Goal: Find specific page/section: Find specific page/section

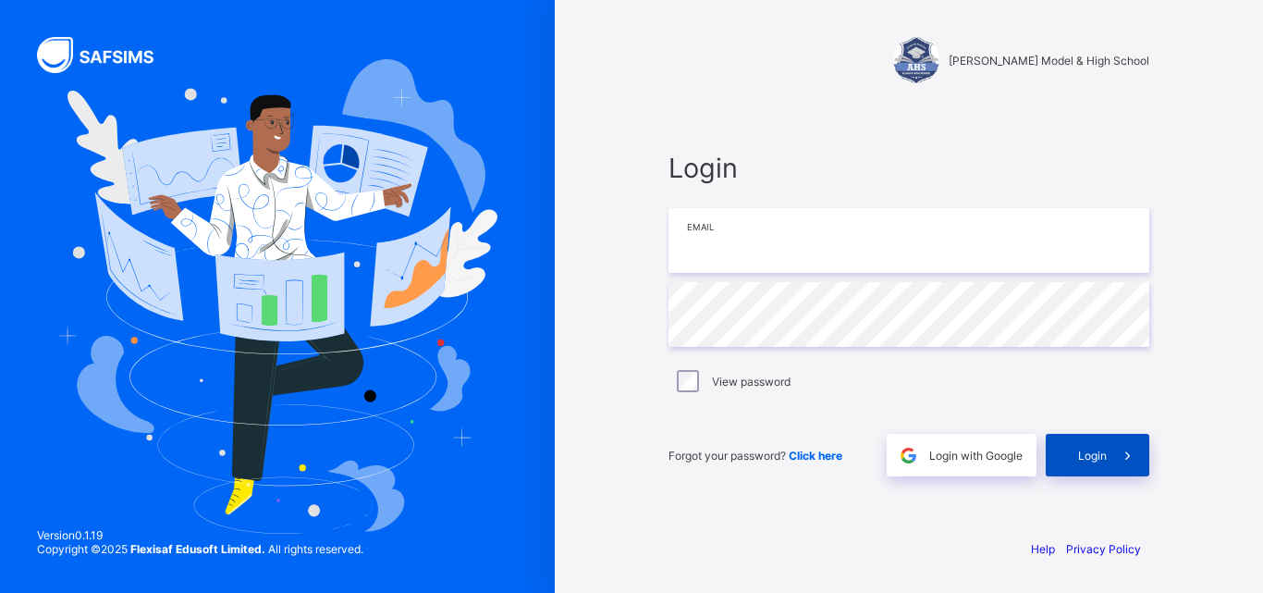
type input "**********"
click at [1091, 456] on span "Login" at bounding box center [1092, 455] width 29 height 14
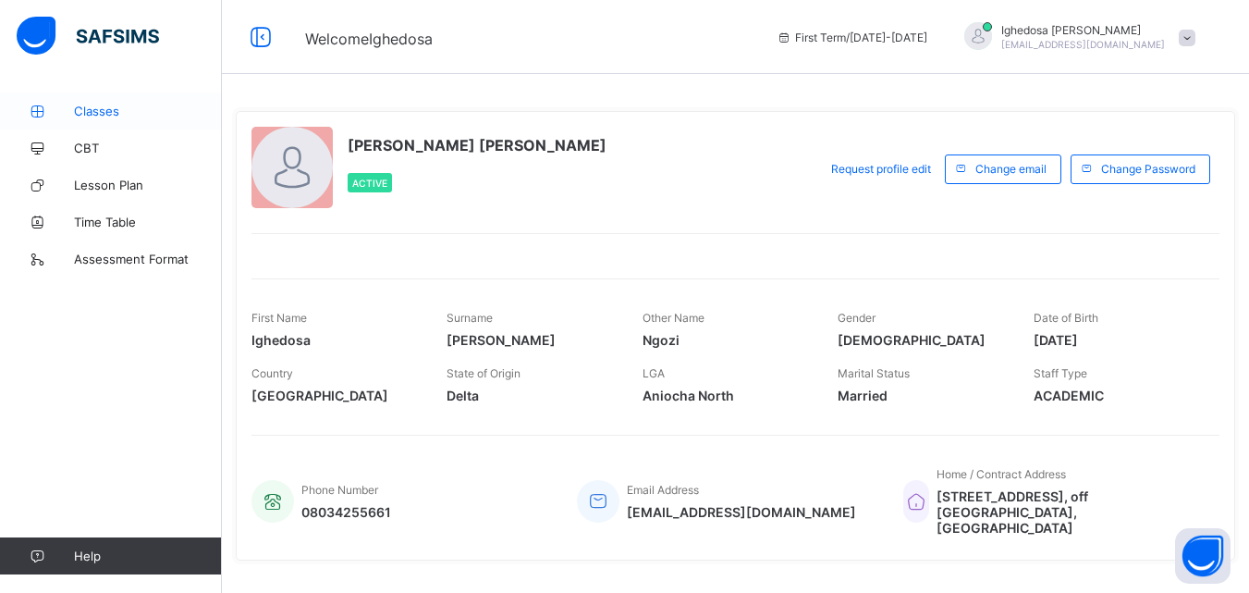
click at [99, 109] on span "Classes" at bounding box center [148, 111] width 148 height 15
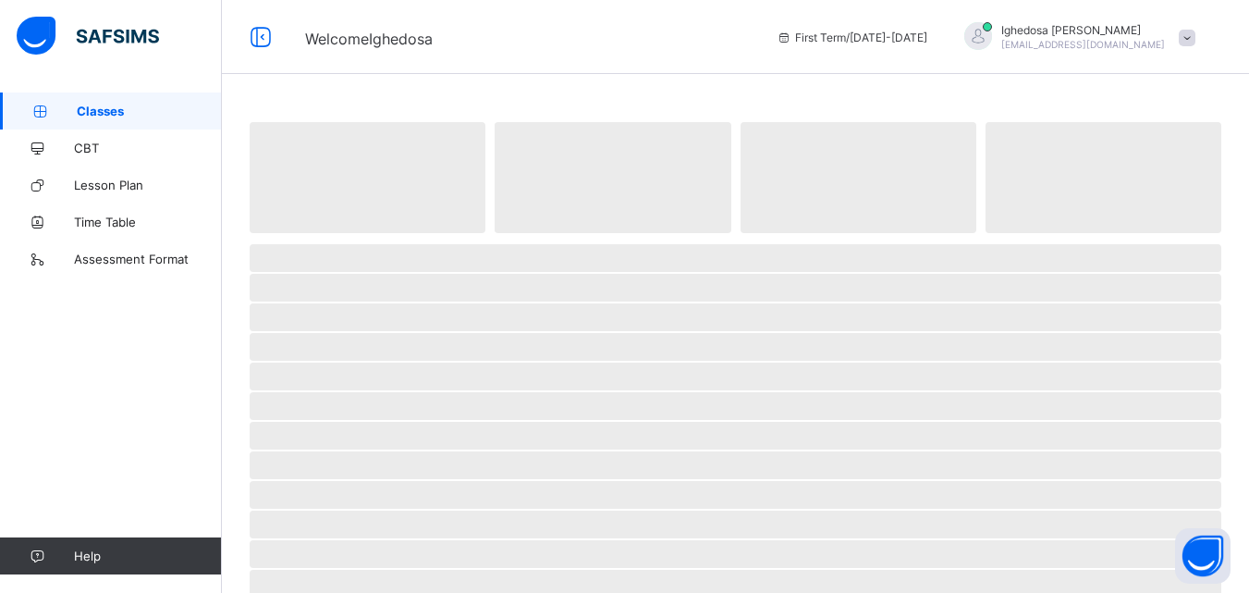
click at [99, 109] on span "Classes" at bounding box center [149, 111] width 145 height 15
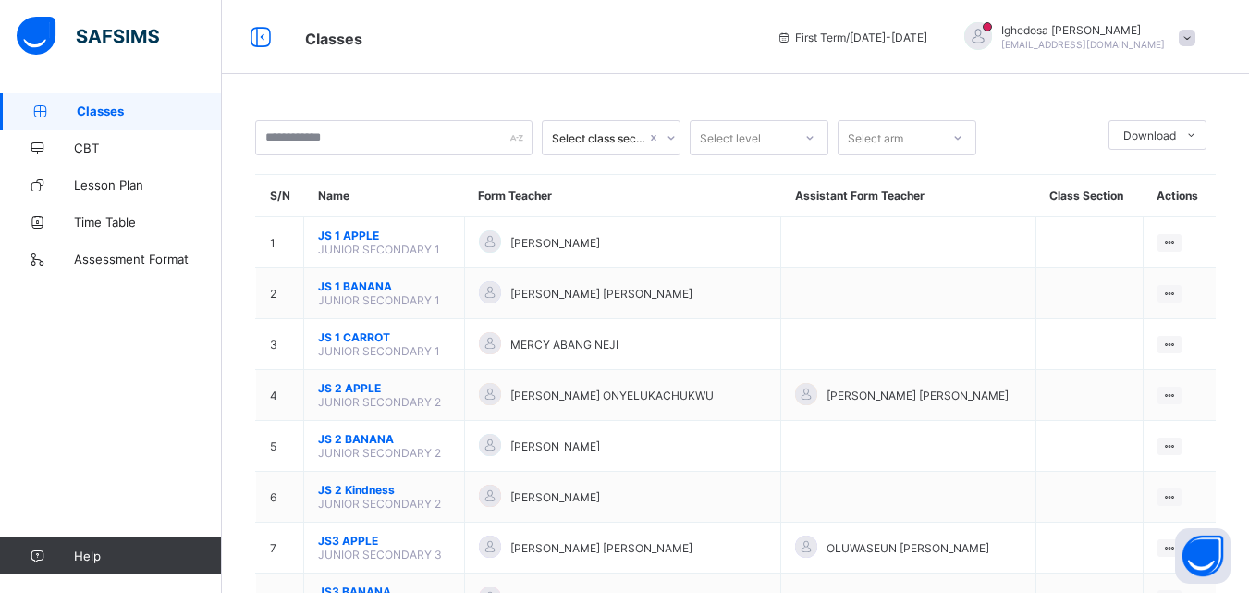
scroll to position [434, 0]
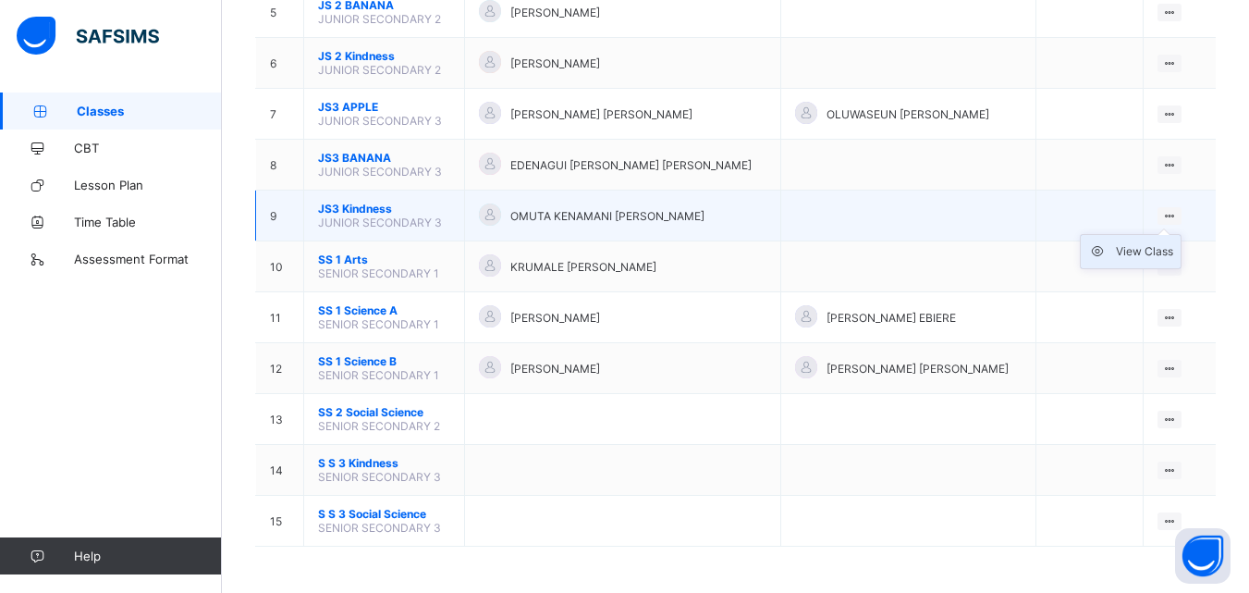
click at [1142, 251] on div "View Class" at bounding box center [1144, 251] width 57 height 18
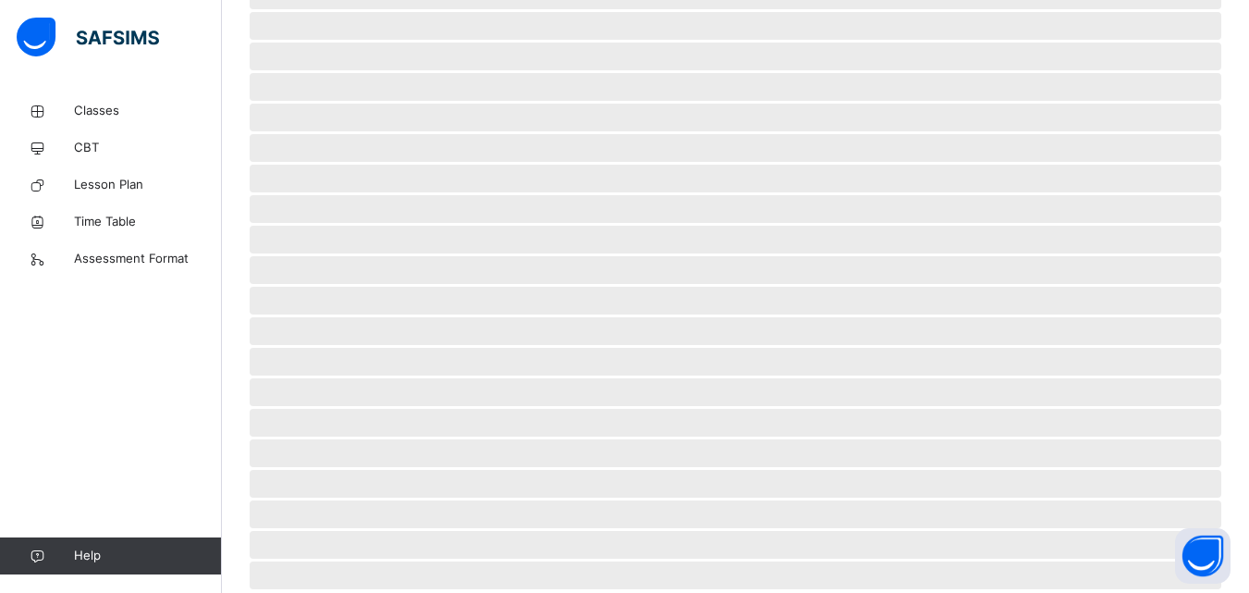
click at [1142, 256] on span "‌" at bounding box center [736, 270] width 972 height 28
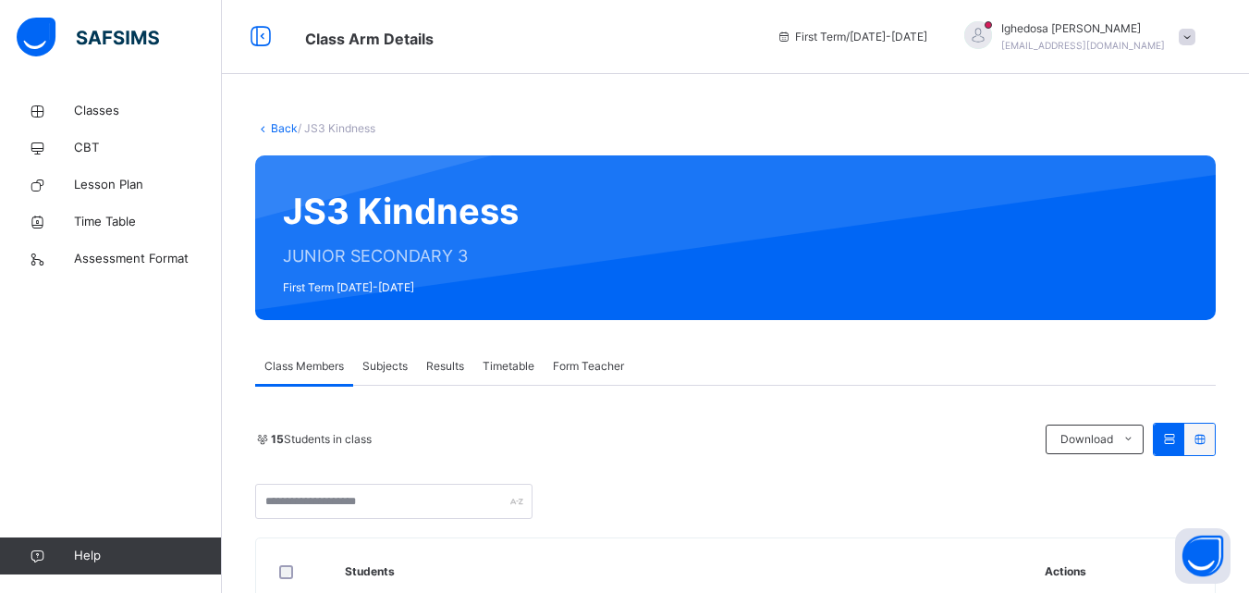
scroll to position [518, 0]
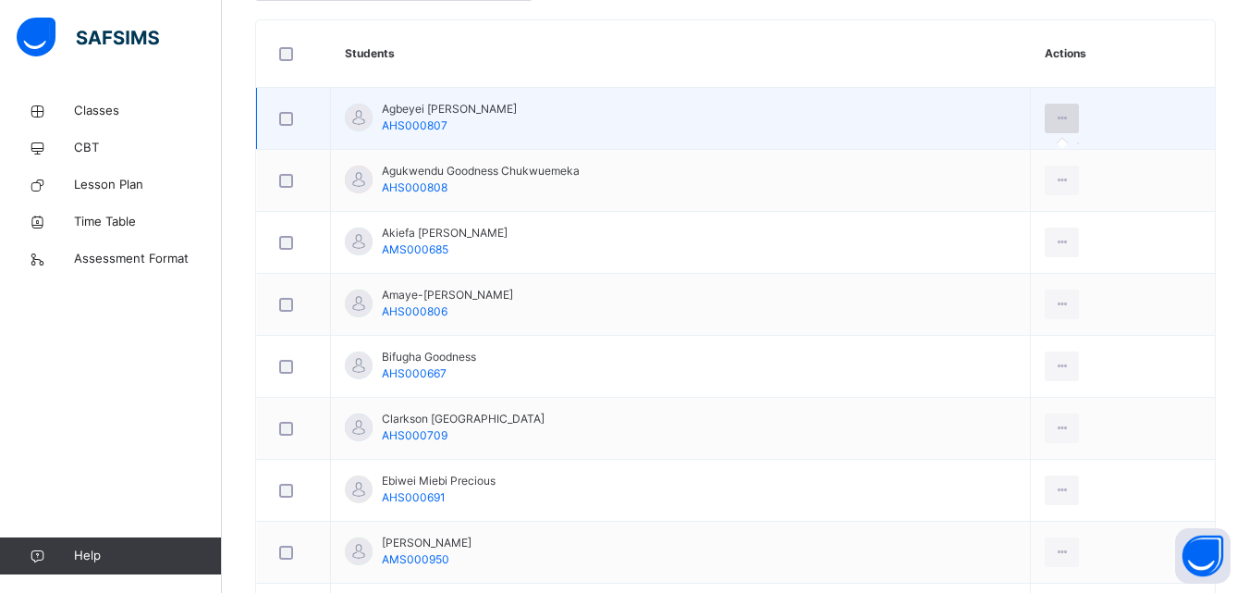
click at [1070, 118] on icon at bounding box center [1062, 118] width 16 height 17
click at [1070, 120] on icon at bounding box center [1062, 118] width 16 height 17
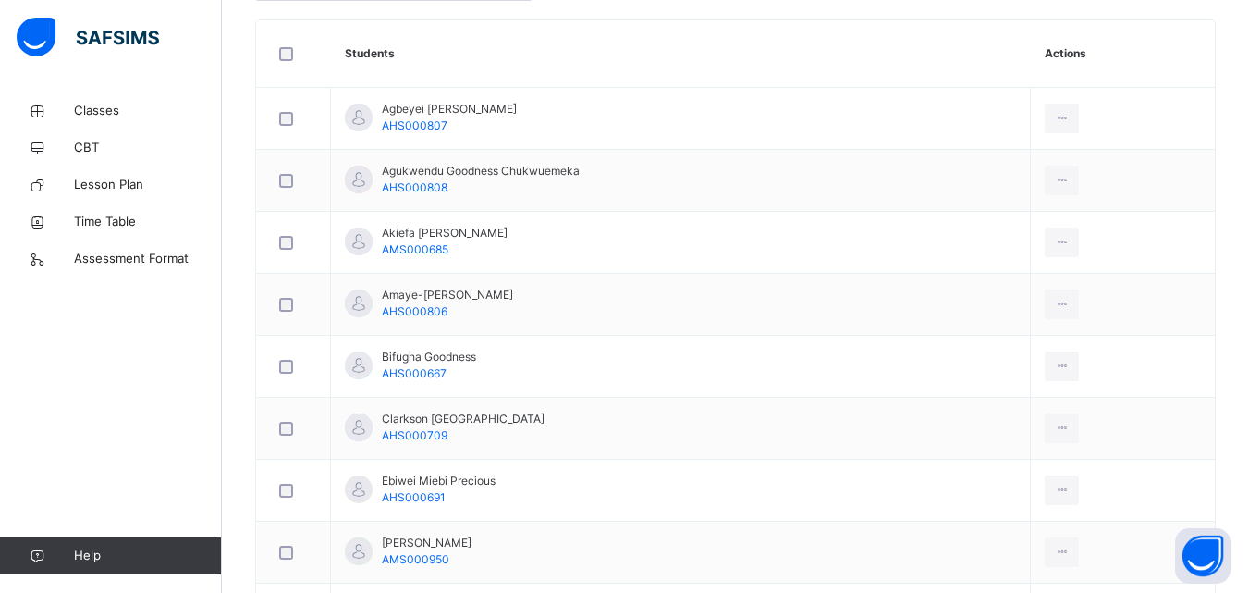
scroll to position [0, 0]
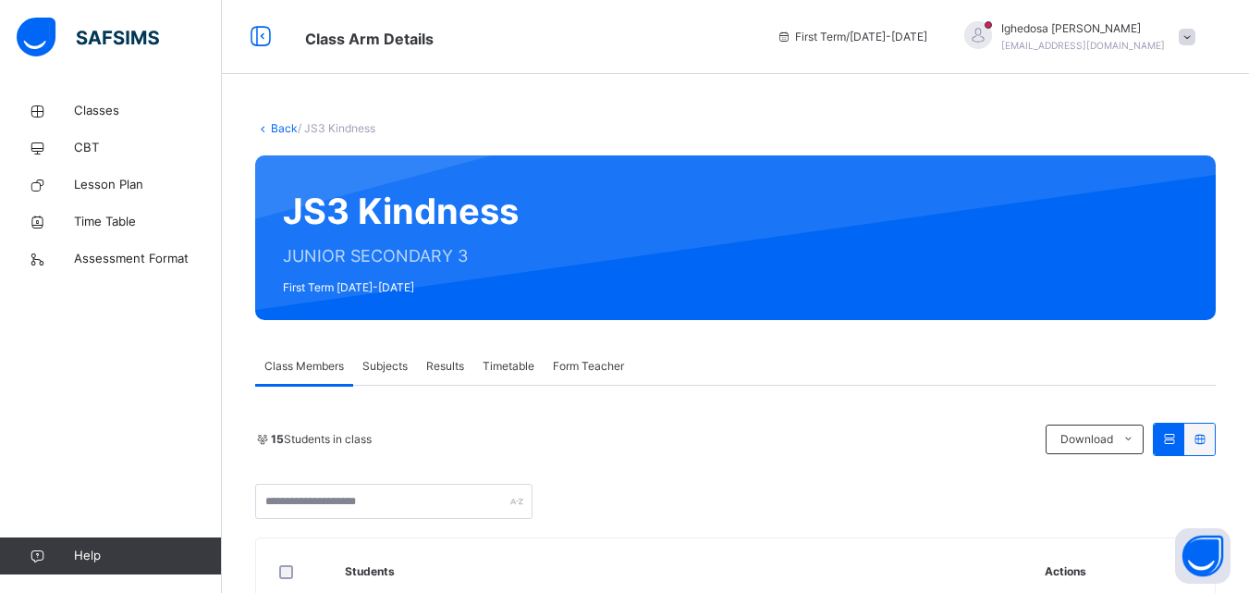
click at [1177, 445] on icon at bounding box center [1169, 439] width 16 height 14
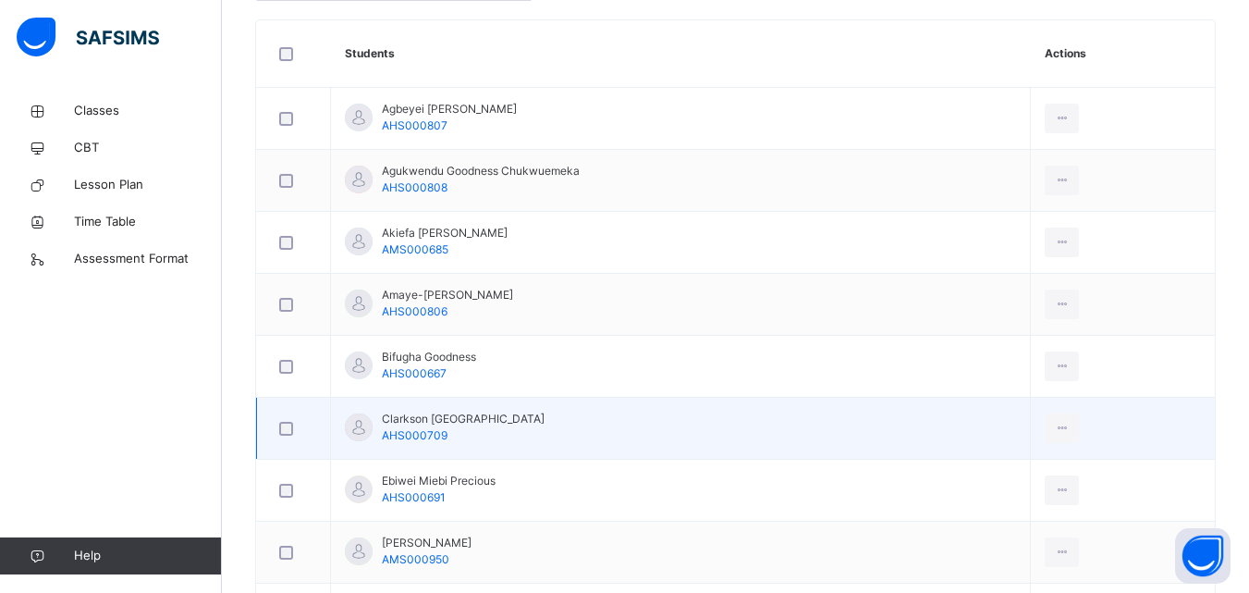
click at [297, 434] on div at bounding box center [294, 429] width 36 height 14
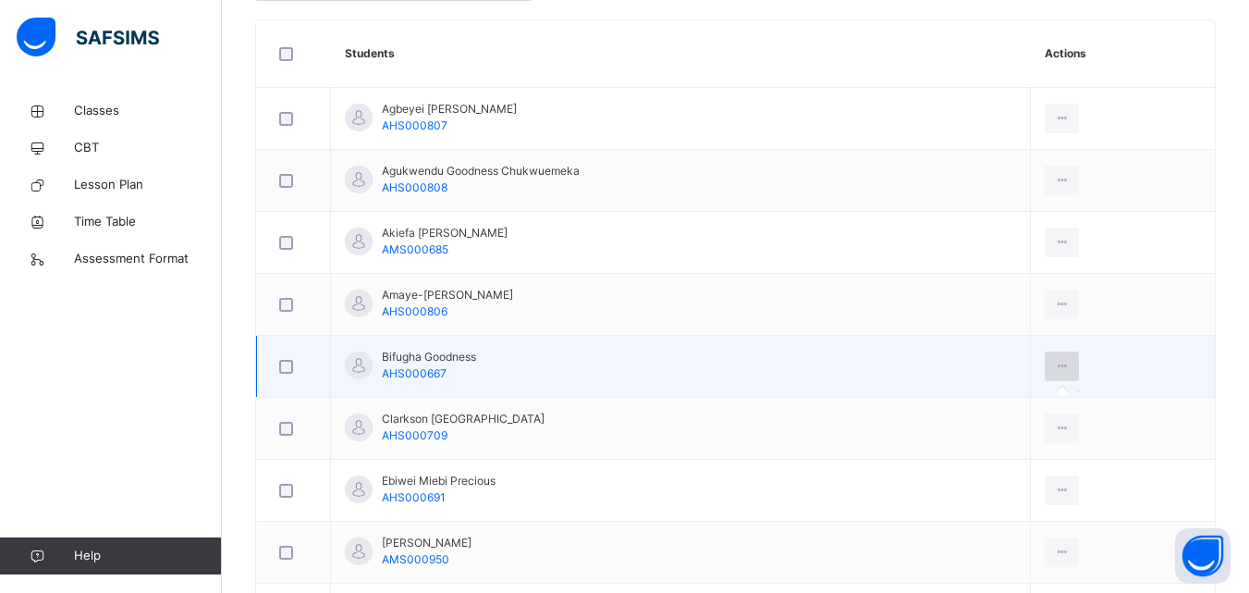
click at [1070, 371] on icon at bounding box center [1062, 366] width 16 height 17
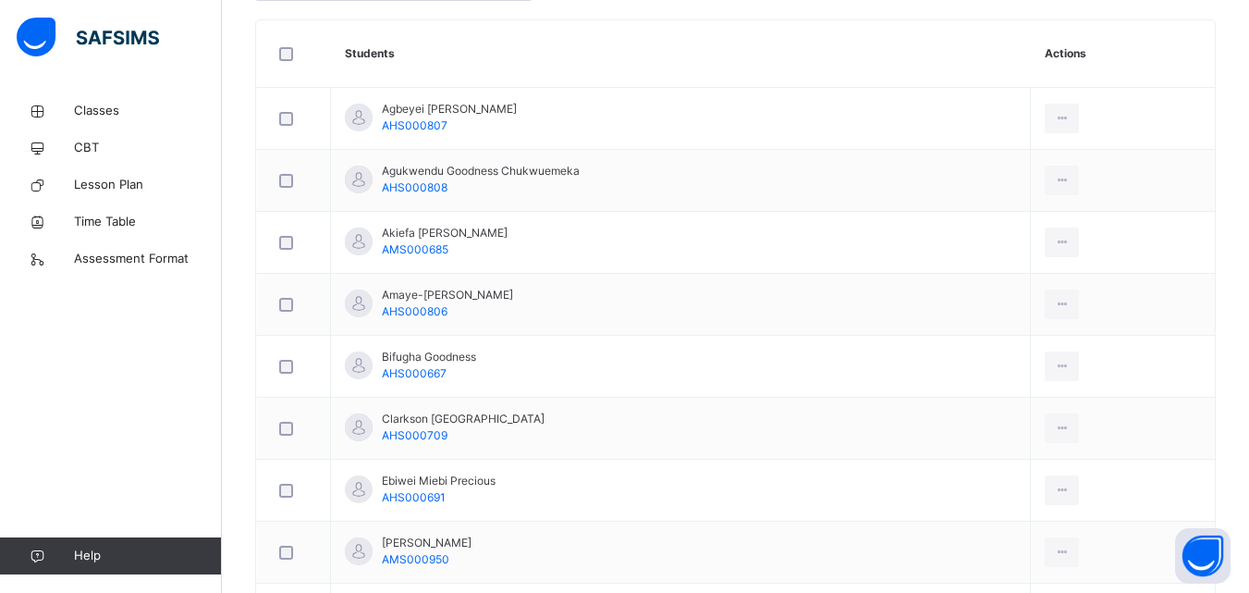
scroll to position [0, 0]
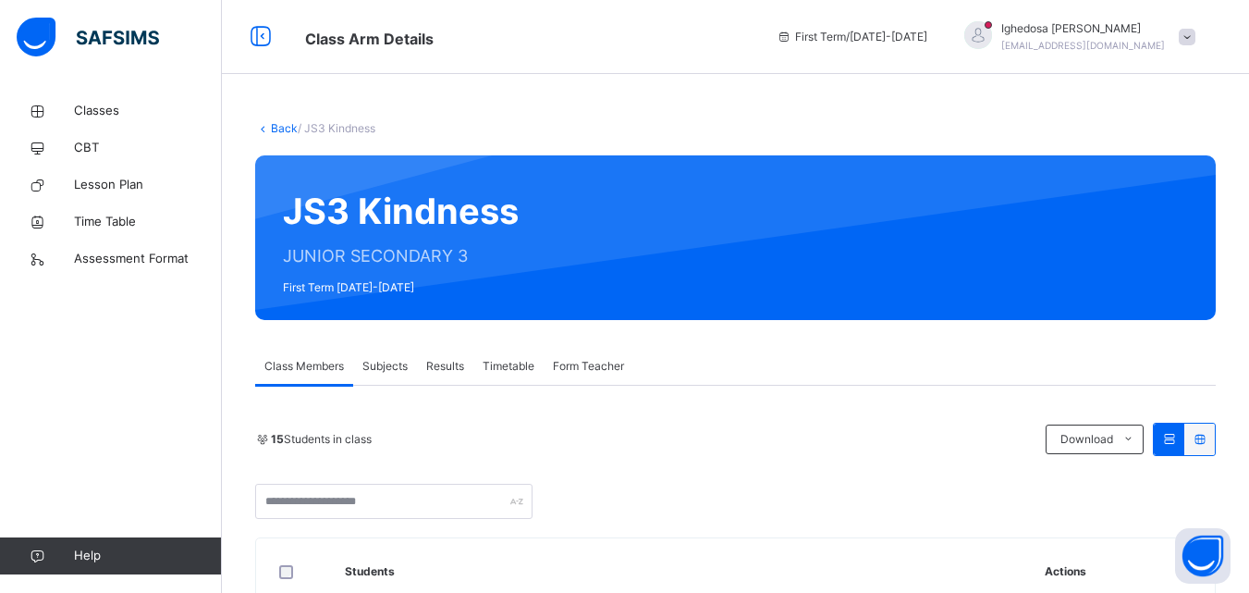
click at [453, 365] on span "Results" at bounding box center [445, 366] width 38 height 17
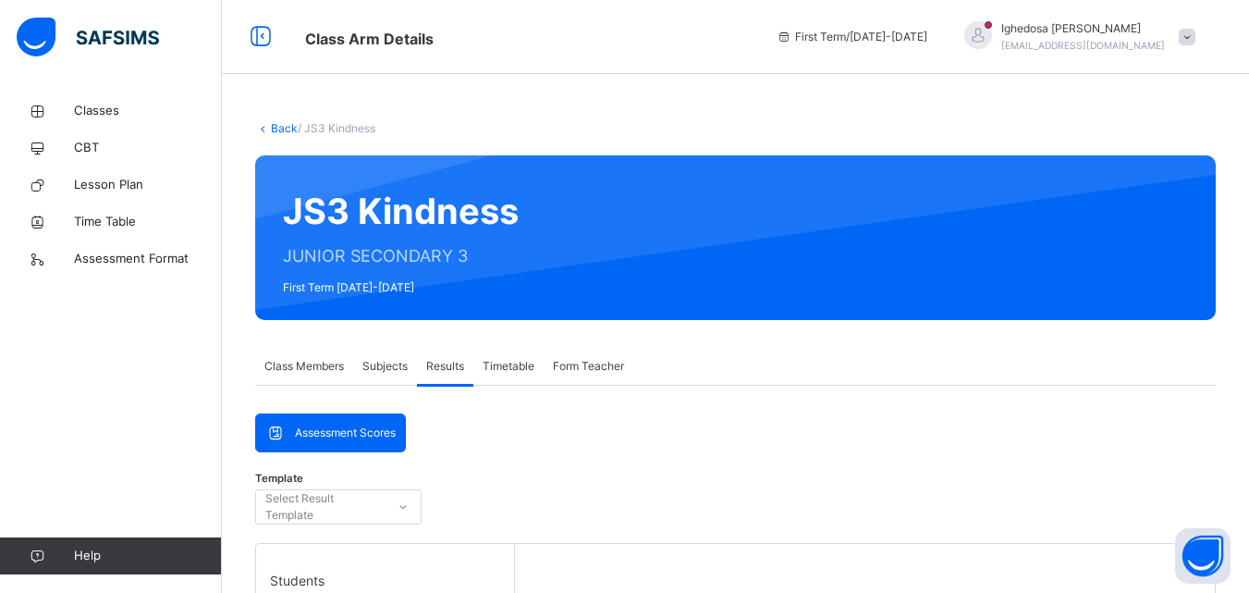
click at [307, 365] on span "Class Members" at bounding box center [304, 366] width 80 height 17
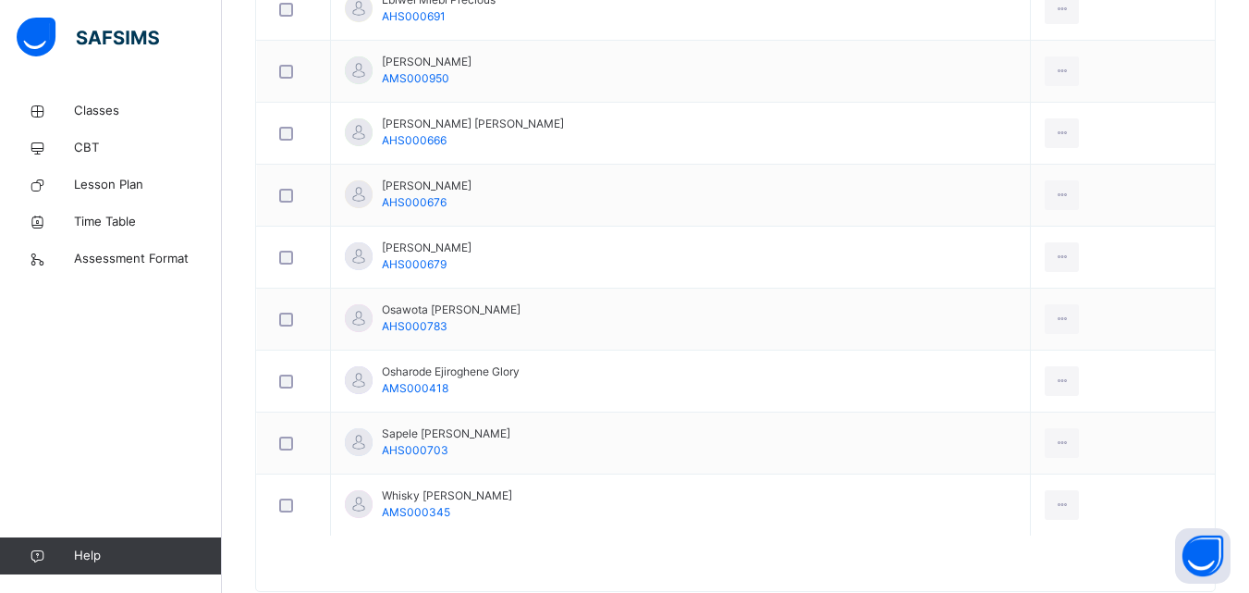
scroll to position [1035, 0]
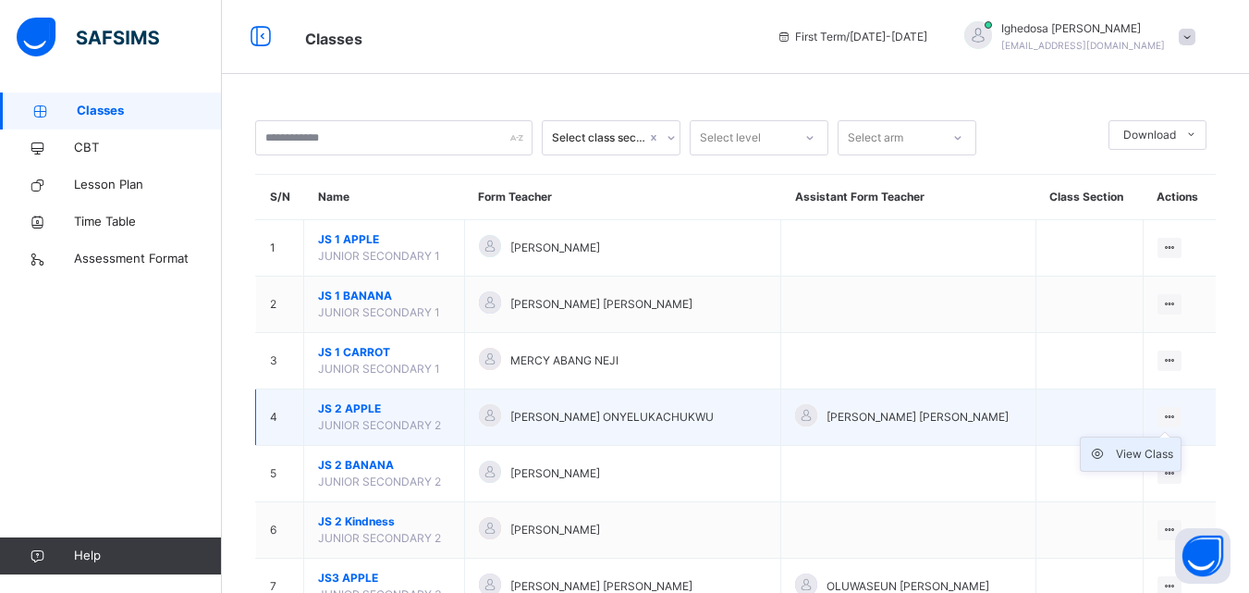
click at [1164, 447] on div "View Class" at bounding box center [1144, 454] width 57 height 18
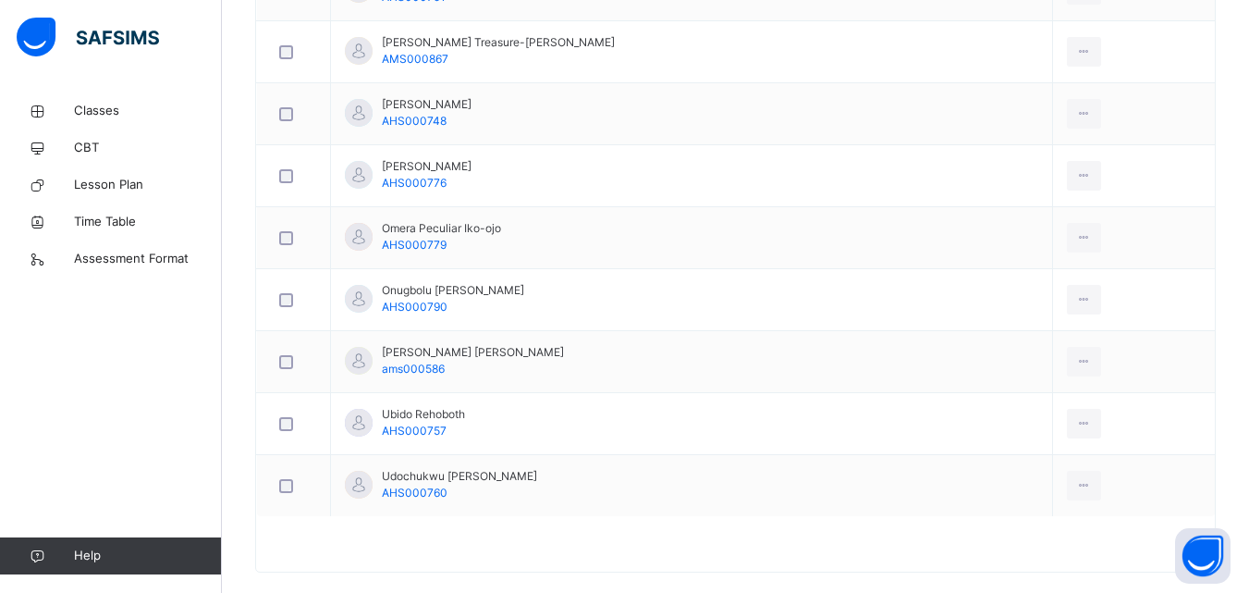
scroll to position [1331, 0]
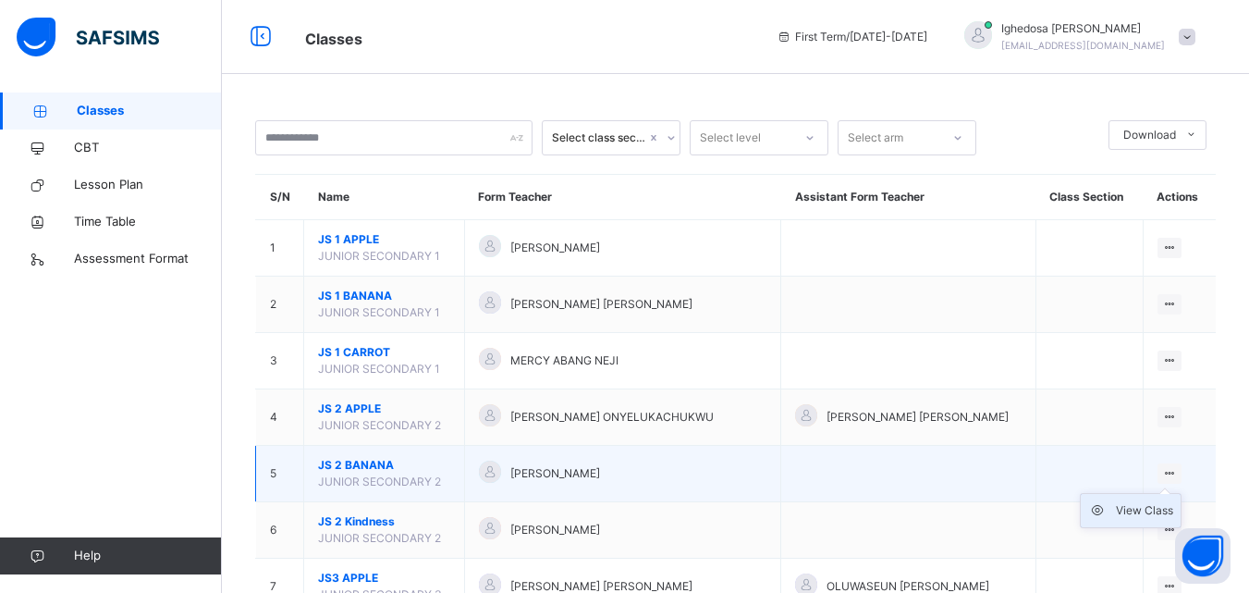
click at [1131, 512] on div "View Class" at bounding box center [1144, 510] width 57 height 18
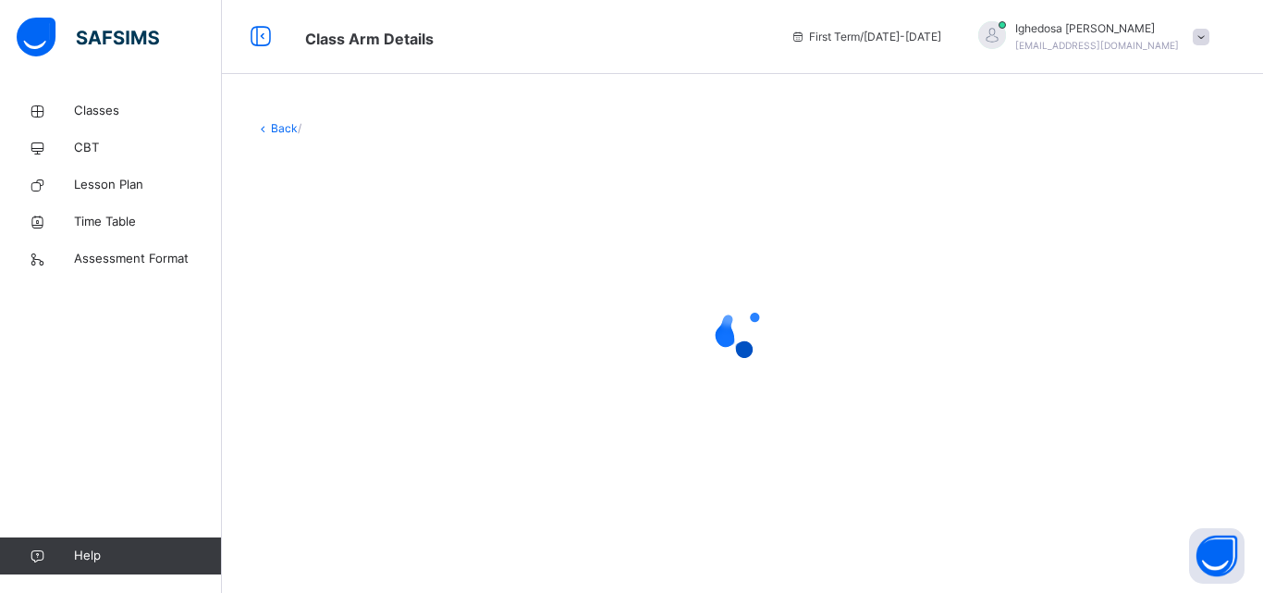
click at [1131, 512] on div "Back /" at bounding box center [742, 313] width 1041 height 442
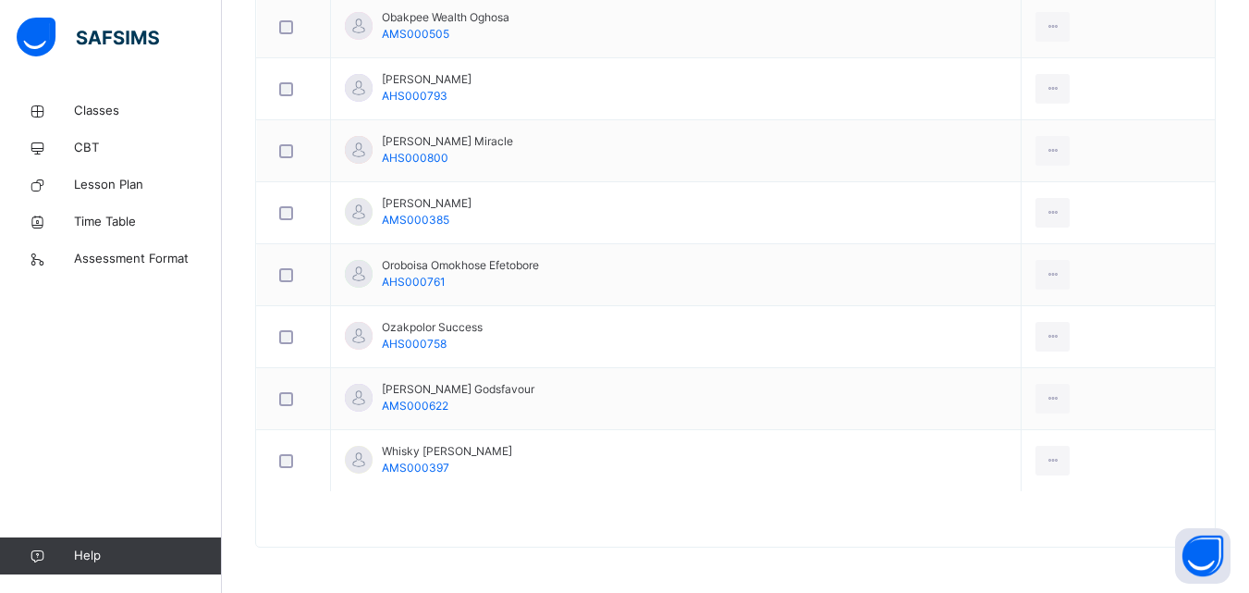
scroll to position [1168, 0]
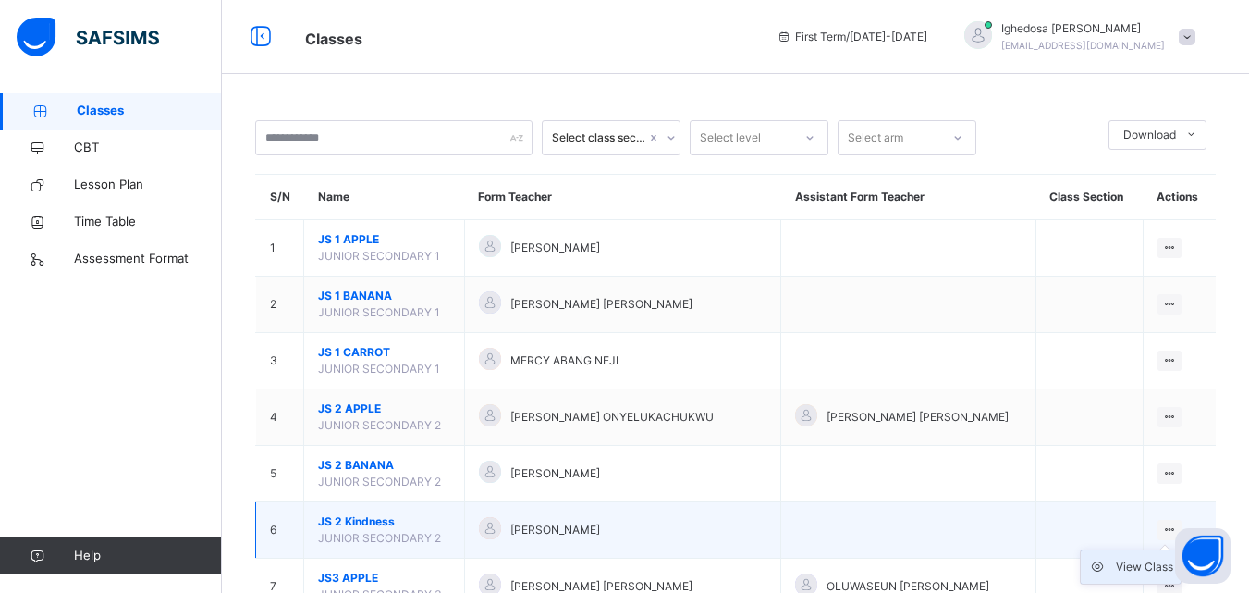
click at [1141, 564] on div "View Class" at bounding box center [1144, 566] width 57 height 18
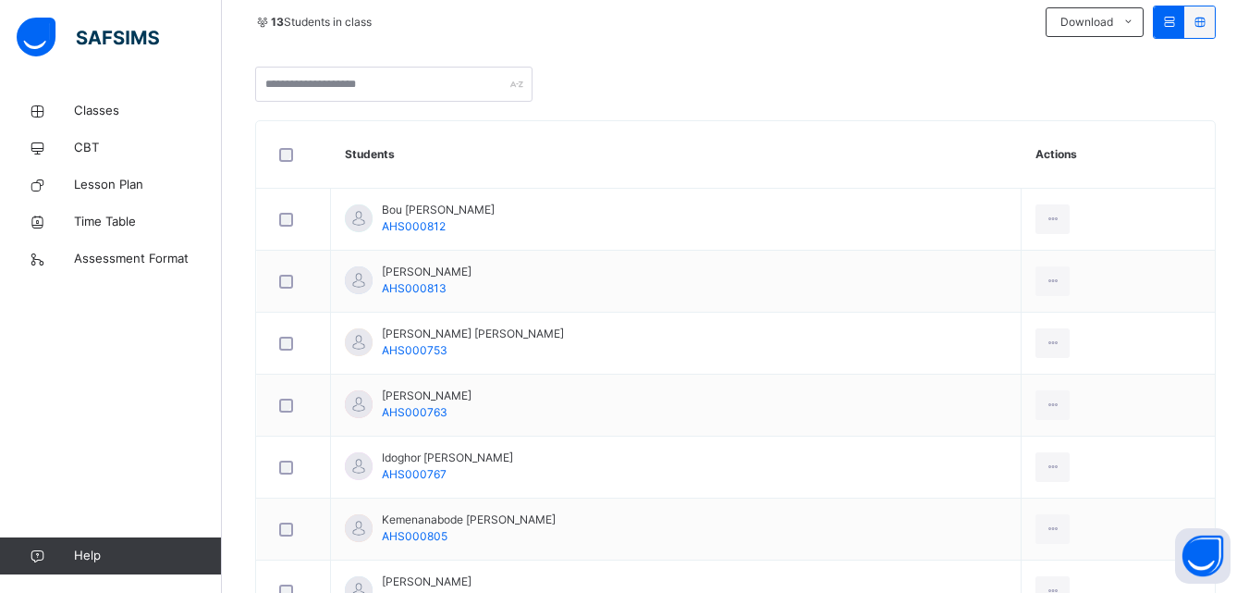
scroll to position [444, 0]
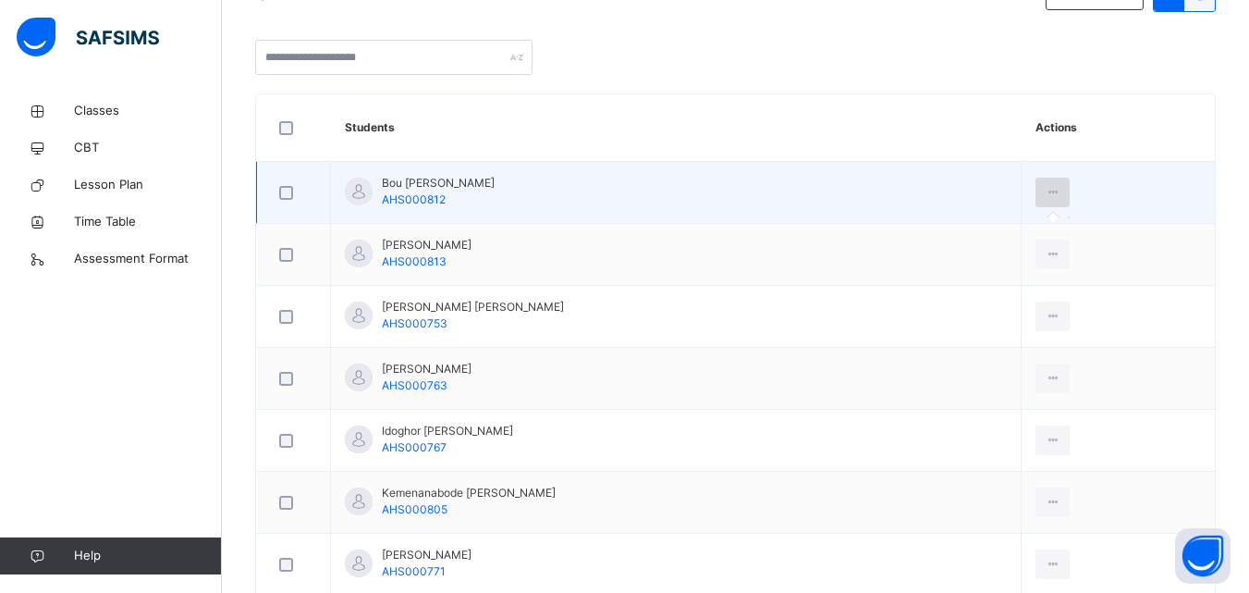
click at [1060, 199] on icon at bounding box center [1053, 192] width 16 height 17
click at [1060, 193] on icon at bounding box center [1053, 192] width 16 height 17
click at [1055, 197] on icon at bounding box center [1053, 192] width 16 height 17
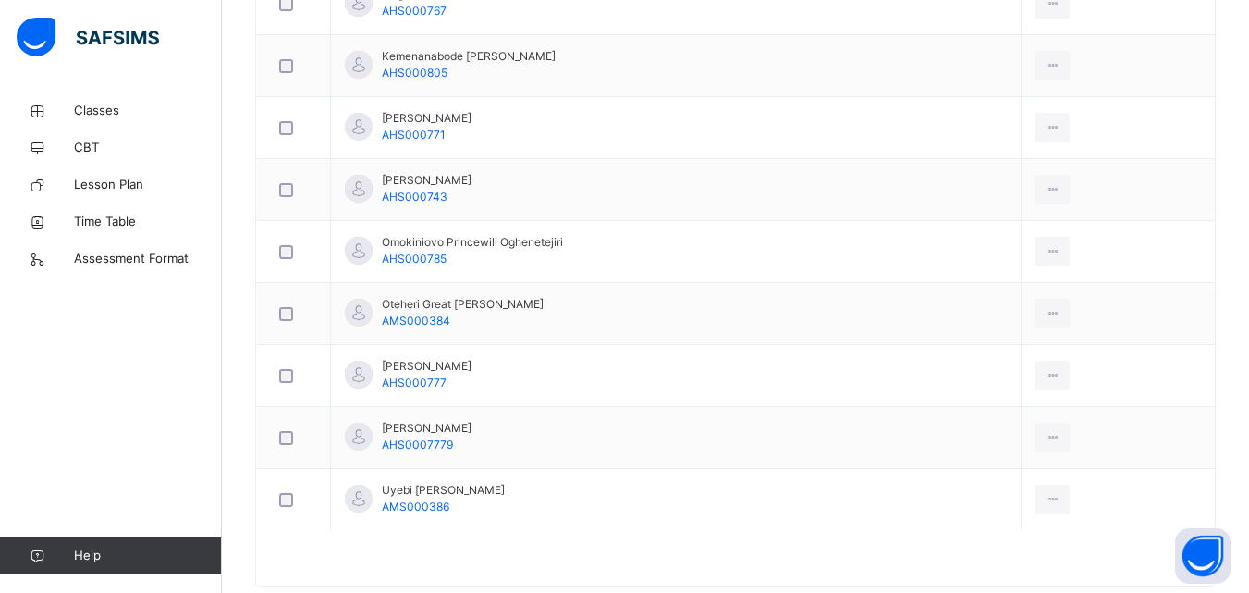
scroll to position [883, 0]
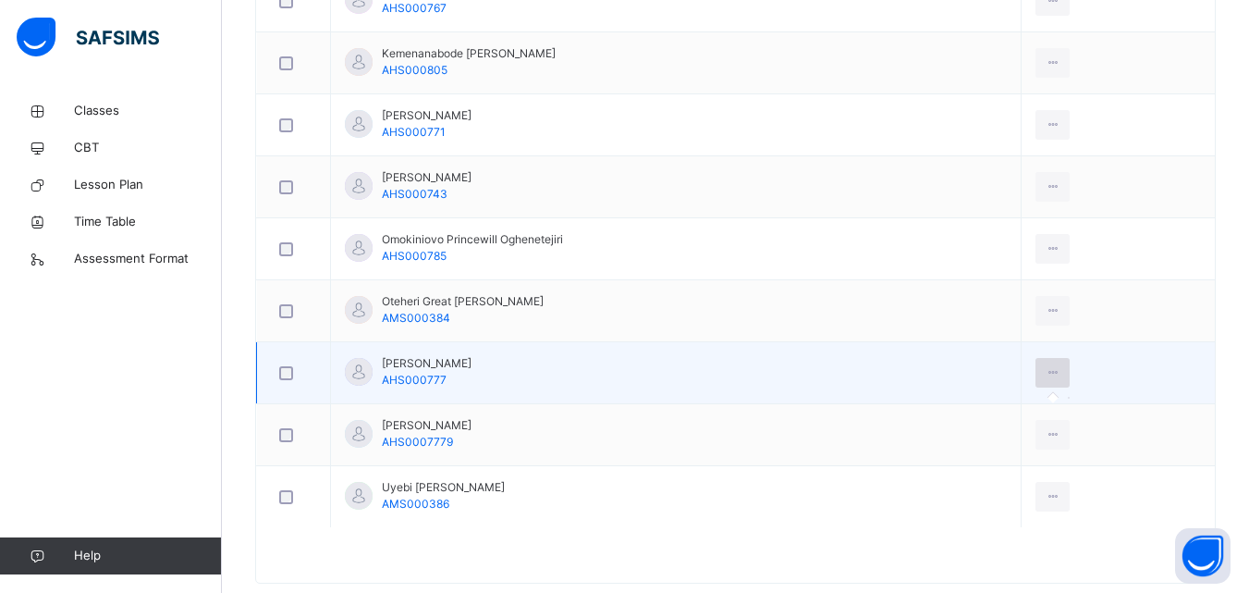
click at [1055, 380] on icon at bounding box center [1053, 372] width 16 height 17
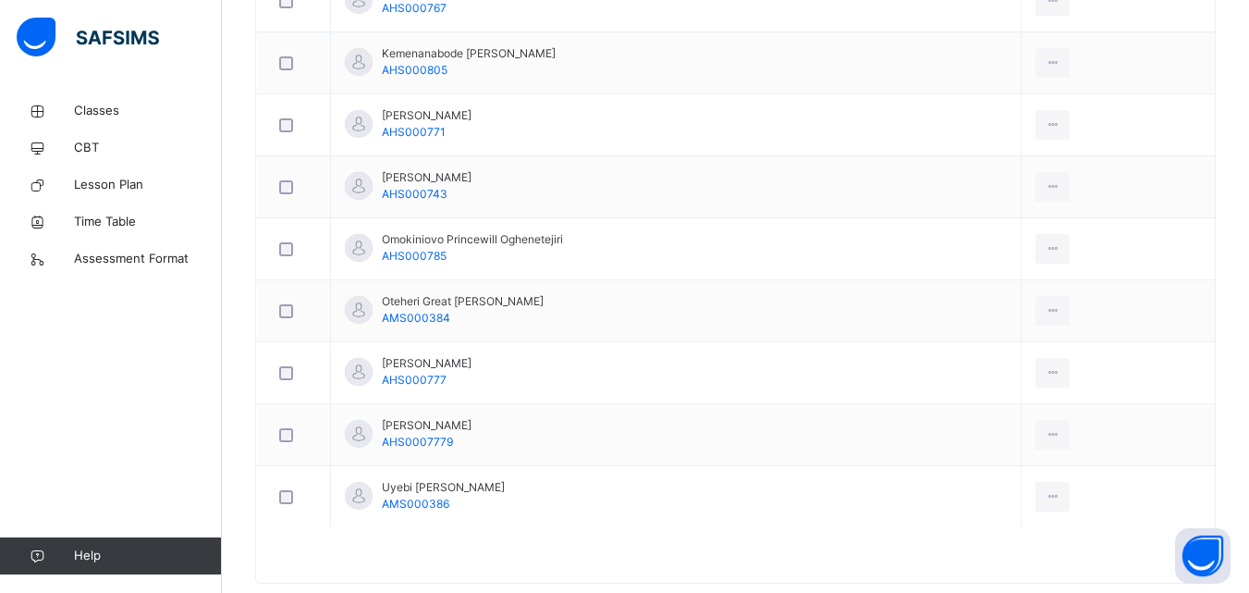
scroll to position [365, 0]
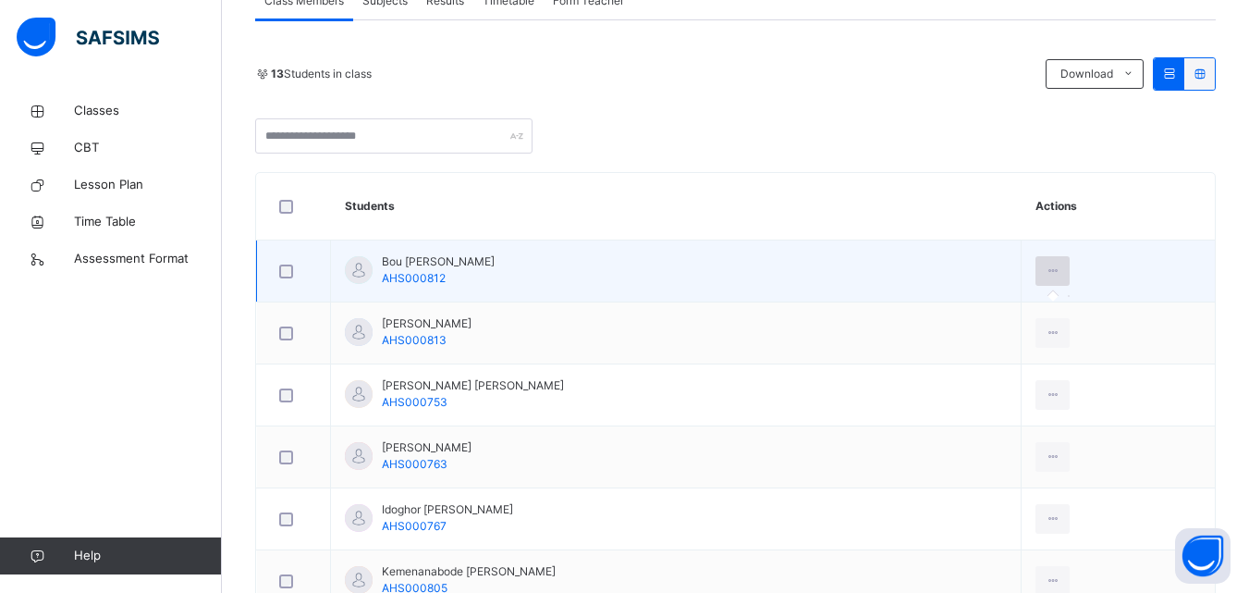
click at [1060, 274] on icon at bounding box center [1053, 271] width 16 height 17
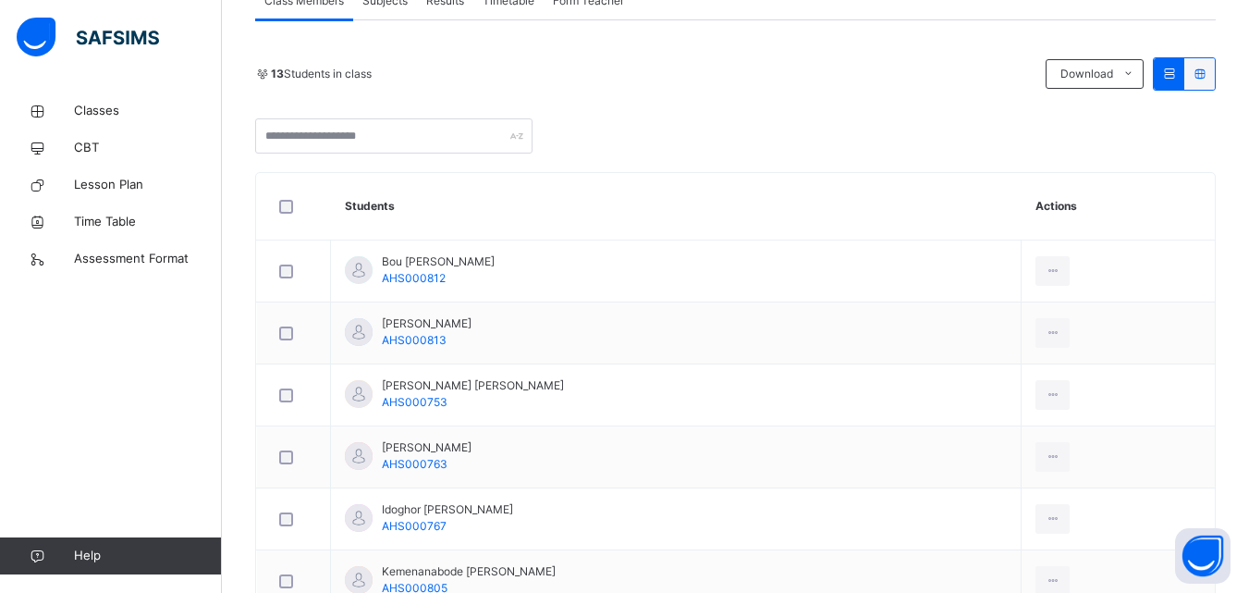
scroll to position [0, 0]
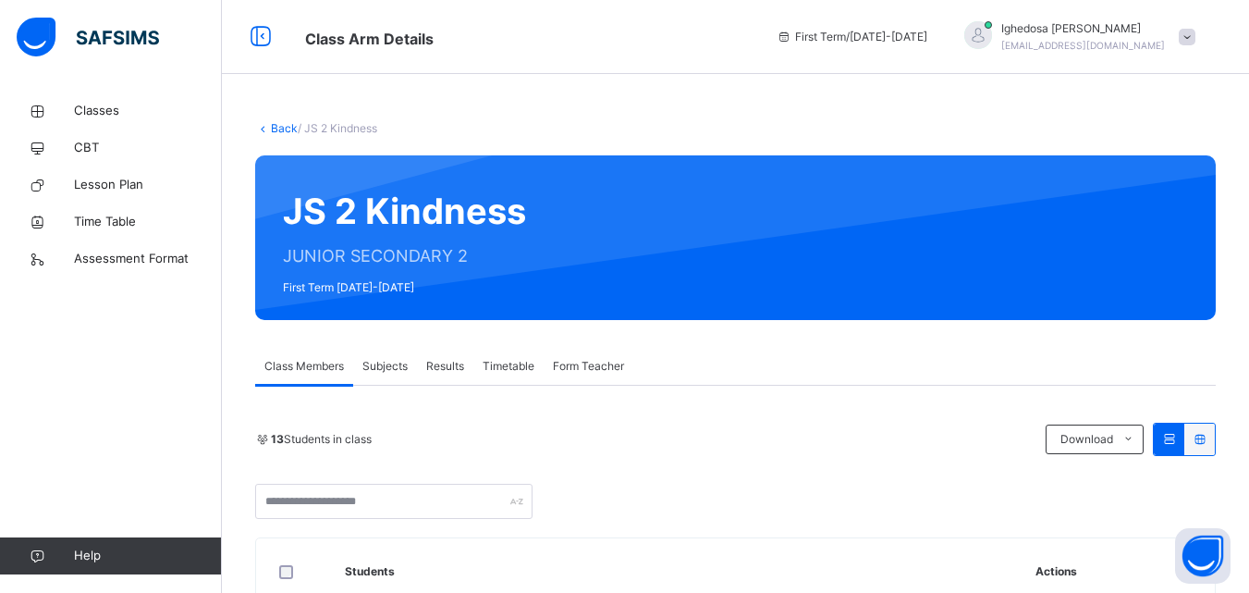
click at [385, 361] on span "Subjects" at bounding box center [384, 366] width 45 height 17
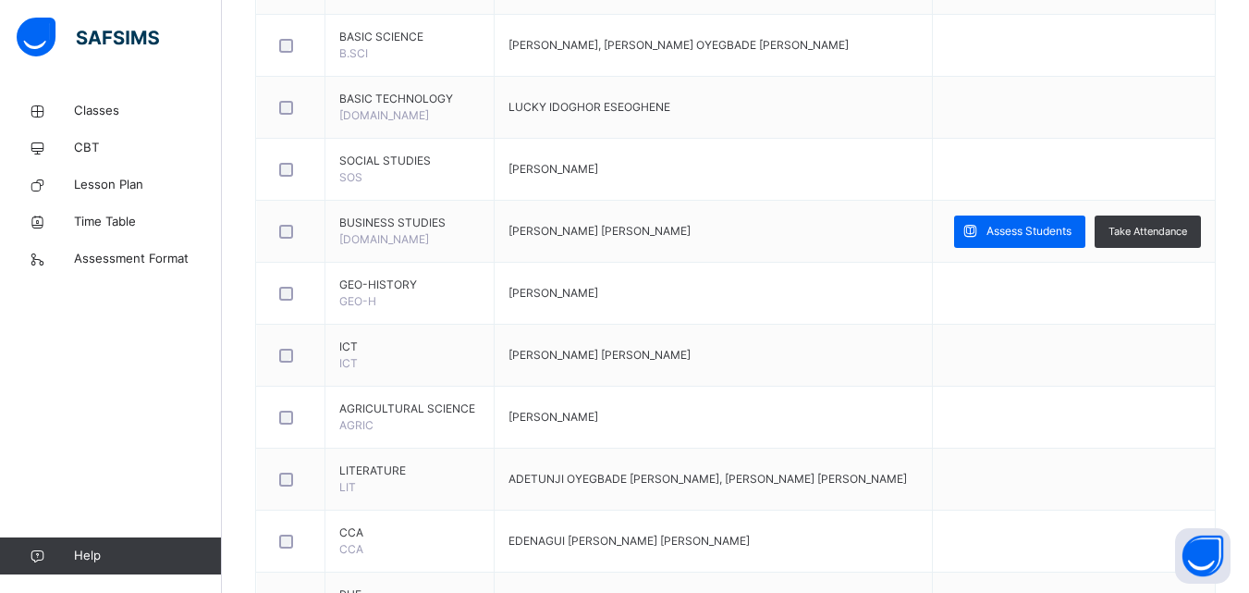
scroll to position [629, 0]
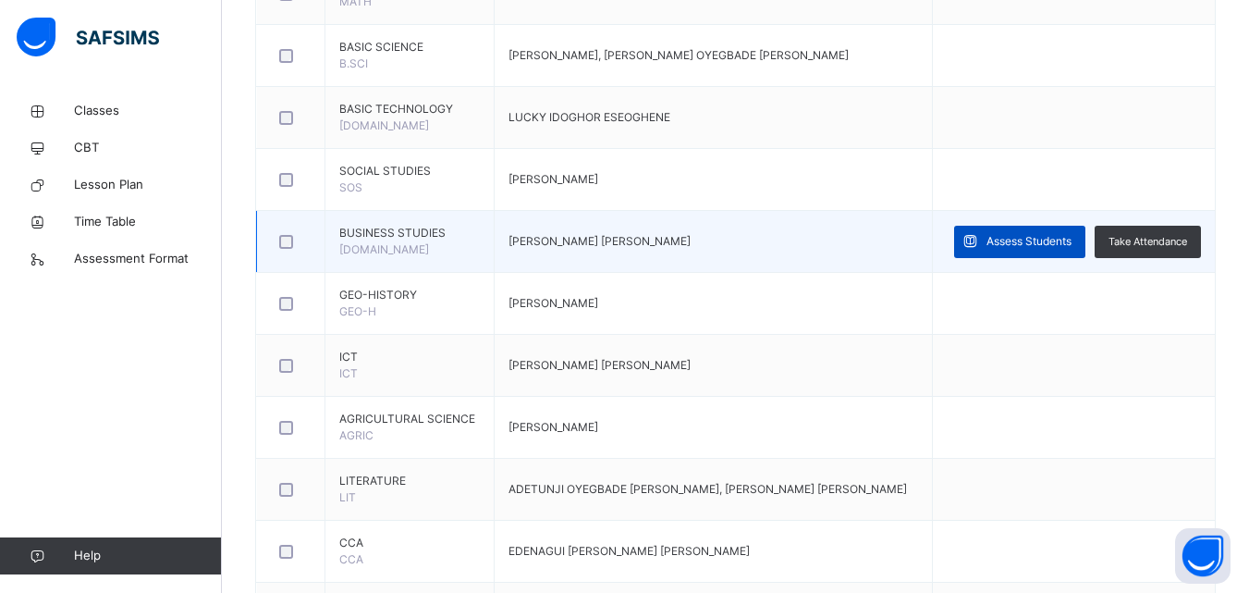
click at [1035, 237] on span "Assess Students" at bounding box center [1028, 241] width 85 height 17
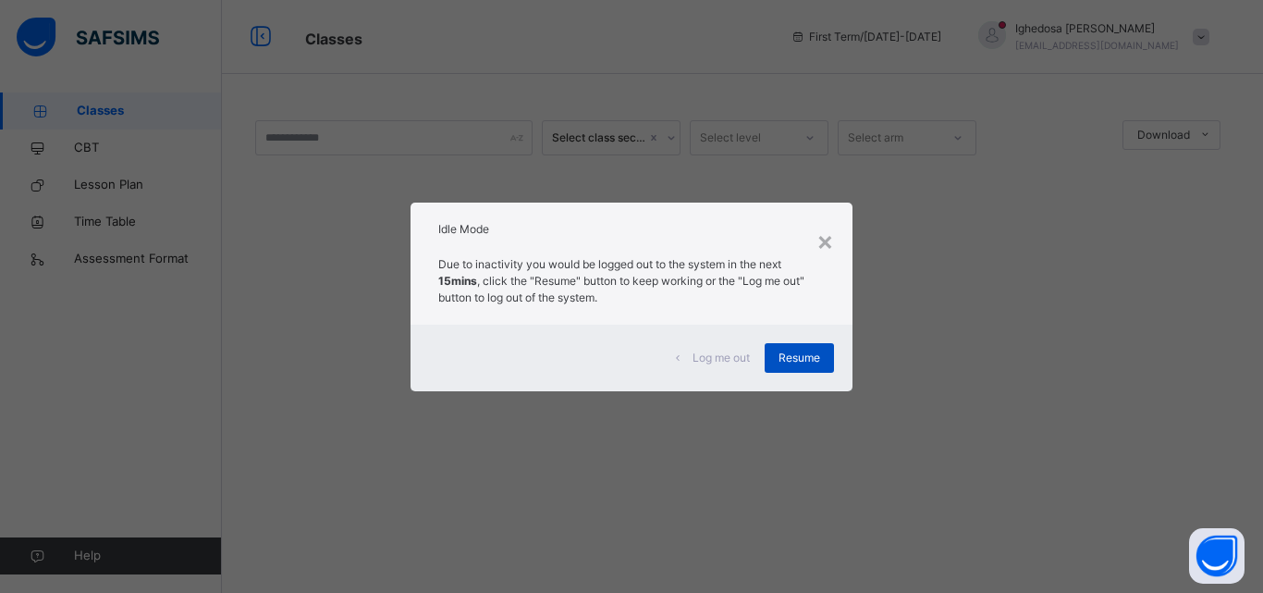
click at [790, 349] on span "Resume" at bounding box center [799, 357] width 42 height 17
